Goal: Information Seeking & Learning: Find specific page/section

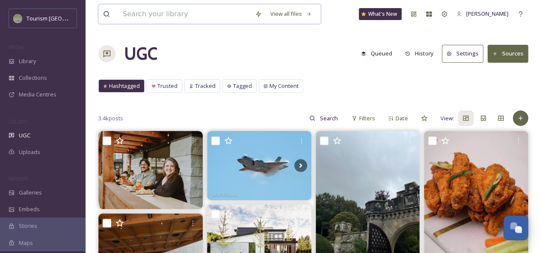
click at [166, 14] on input at bounding box center [184, 14] width 132 height 19
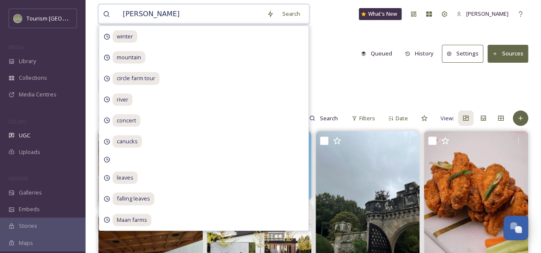
type input "winery"
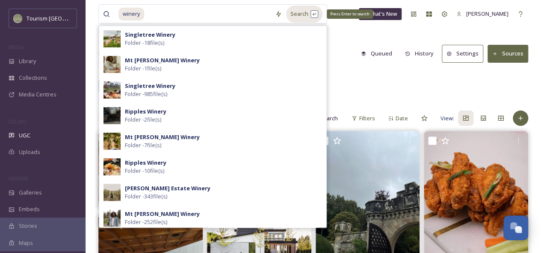
click at [302, 14] on div "Search Press Enter to search" at bounding box center [304, 14] width 36 height 17
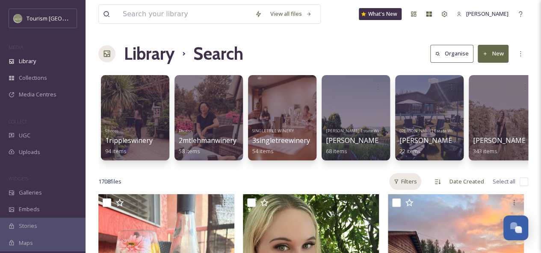
click at [409, 190] on div "Filters" at bounding box center [405, 182] width 32 height 17
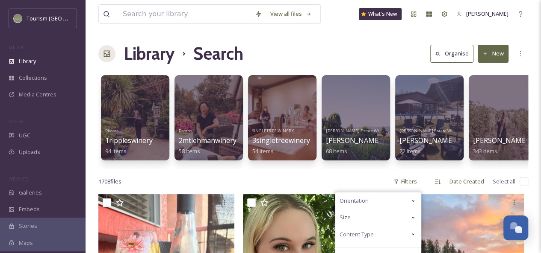
click at [364, 239] on span "Content Type" at bounding box center [356, 235] width 34 height 8
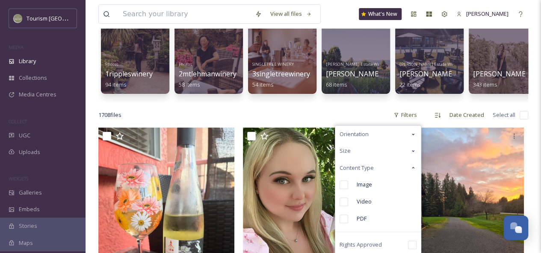
scroll to position [81, 0]
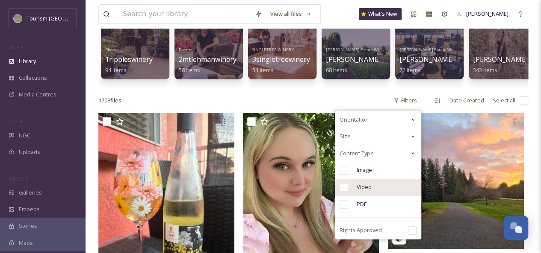
click at [380, 195] on div "Video" at bounding box center [377, 187] width 85 height 17
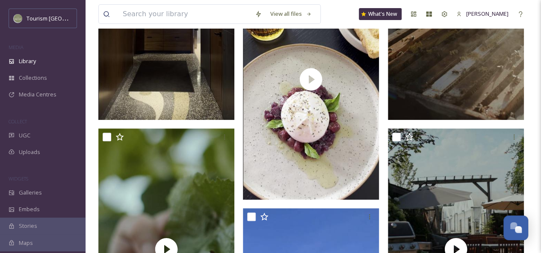
scroll to position [1836, 0]
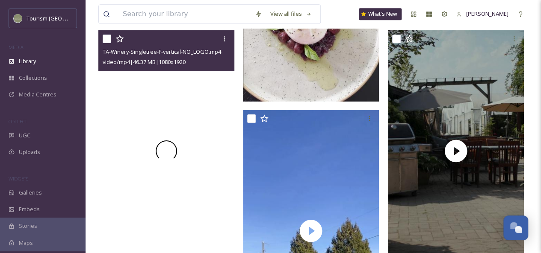
click at [191, 109] on video "TA-Winery-Singletree-F-vertical-NO_LOGO.mp4" at bounding box center [166, 151] width 136 height 242
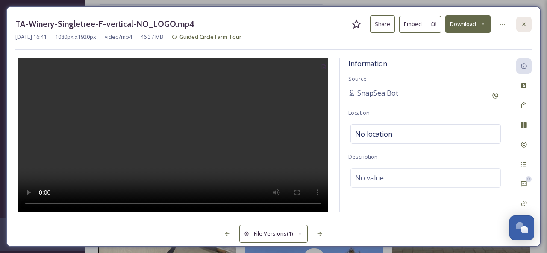
click at [525, 23] on icon at bounding box center [524, 24] width 7 height 7
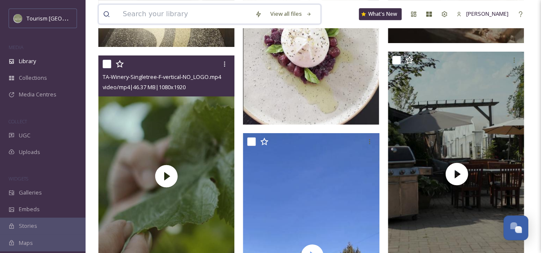
click at [153, 16] on input at bounding box center [184, 14] width 132 height 19
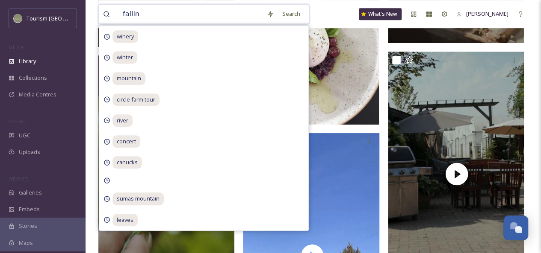
type input "falling"
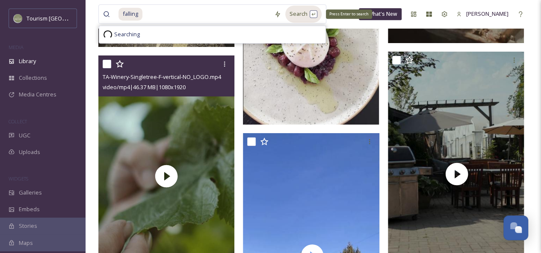
click at [295, 13] on div "Search Press Enter to search" at bounding box center [303, 14] width 36 height 17
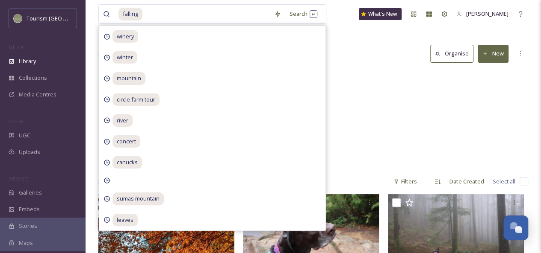
click at [385, 133] on div "Campaigns Falling for Abbotsford 175 items" at bounding box center [313, 120] width 430 height 98
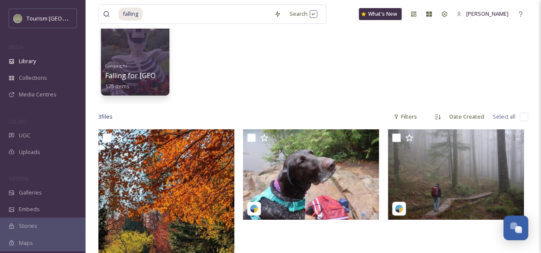
scroll to position [65, 0]
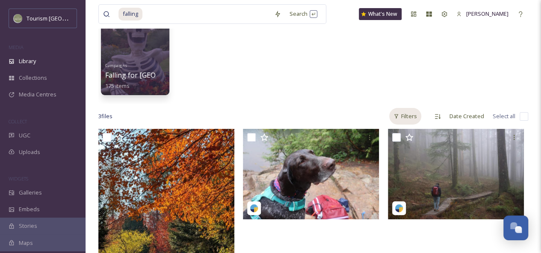
click at [403, 121] on div "Filters" at bounding box center [405, 116] width 32 height 17
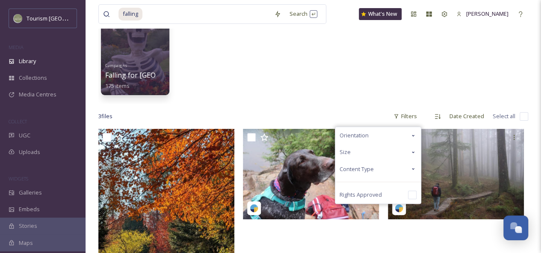
click at [403, 167] on div "Content Type" at bounding box center [377, 169] width 85 height 17
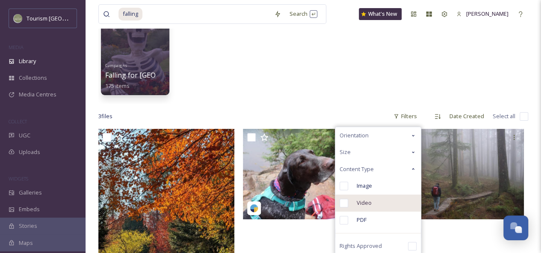
click at [365, 204] on span "Video" at bounding box center [364, 203] width 15 height 8
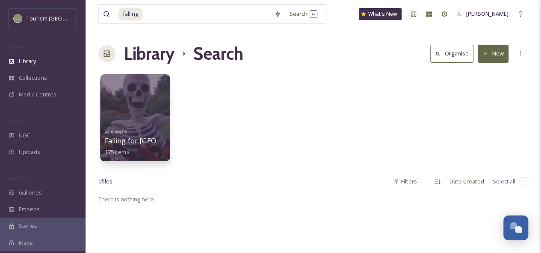
click at [152, 115] on div at bounding box center [135, 117] width 70 height 87
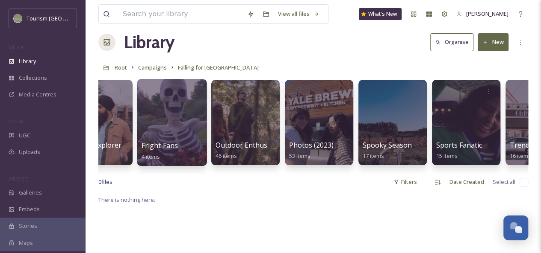
scroll to position [0, 159]
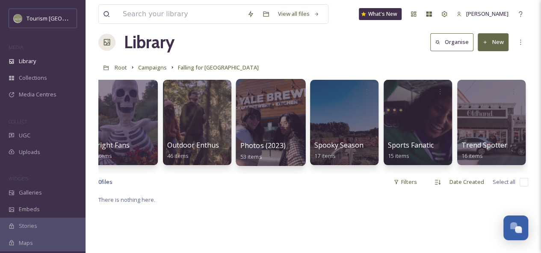
click at [262, 116] on div at bounding box center [271, 122] width 70 height 87
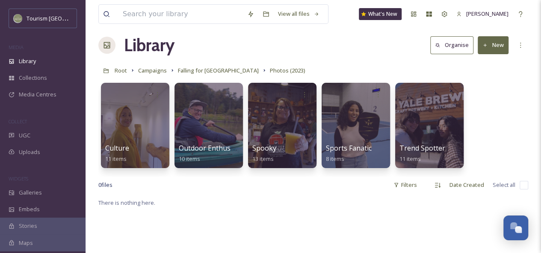
scroll to position [9, 0]
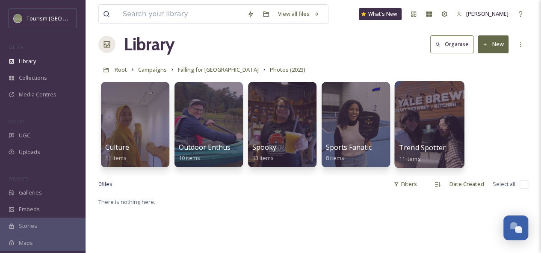
click at [437, 131] on div at bounding box center [429, 124] width 70 height 87
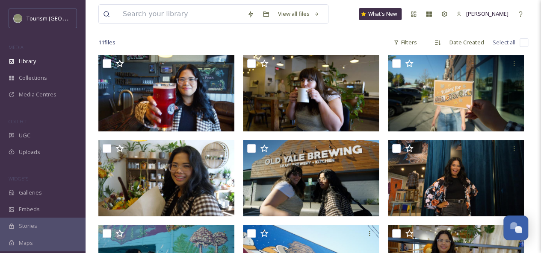
scroll to position [57, 0]
